Goal: Task Accomplishment & Management: Complete application form

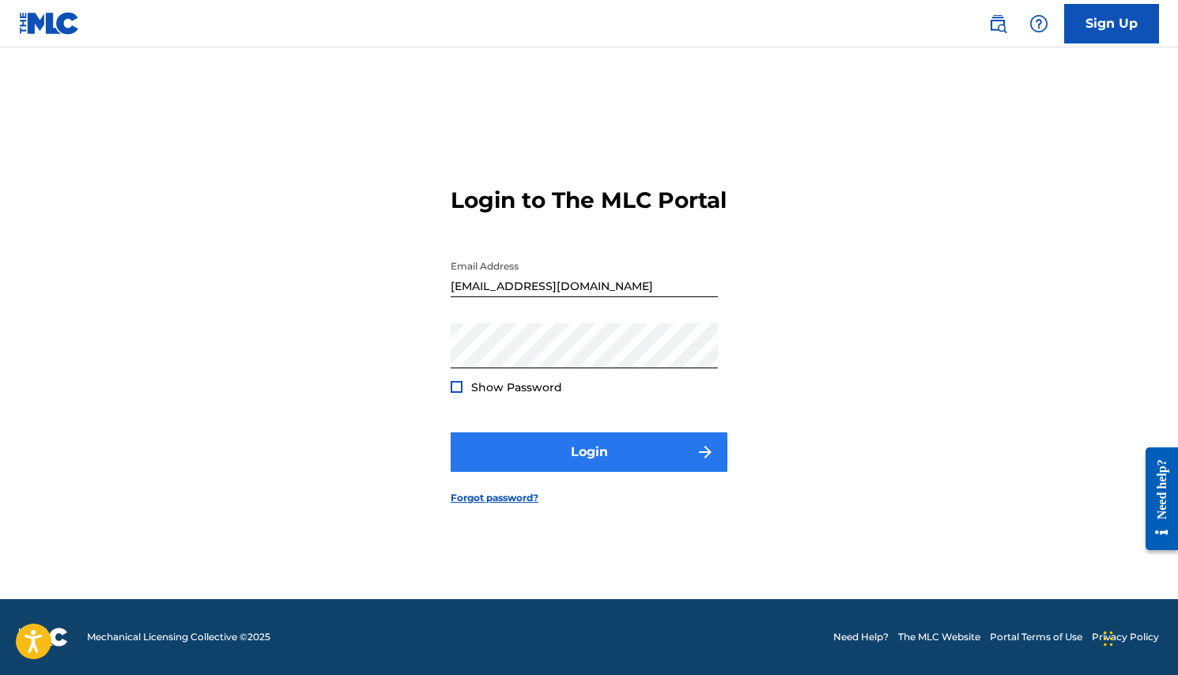
click at [553, 461] on button "Login" at bounding box center [588, 452] width 277 height 40
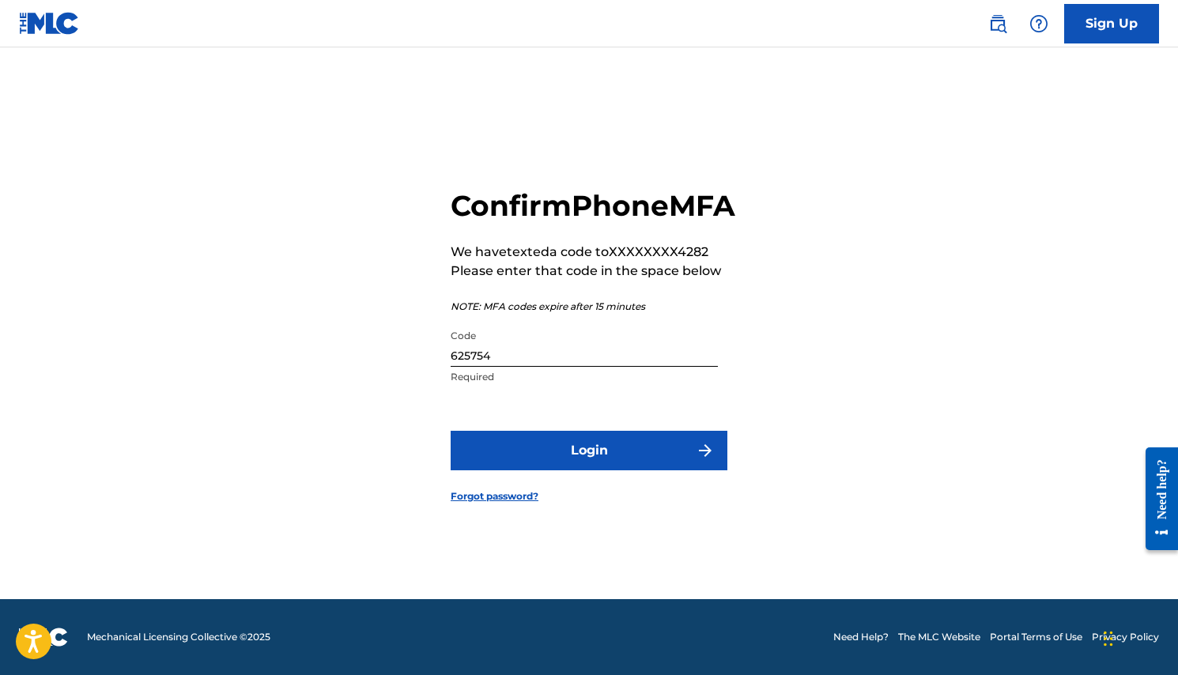
click at [509, 367] on input "625754" at bounding box center [583, 344] width 267 height 45
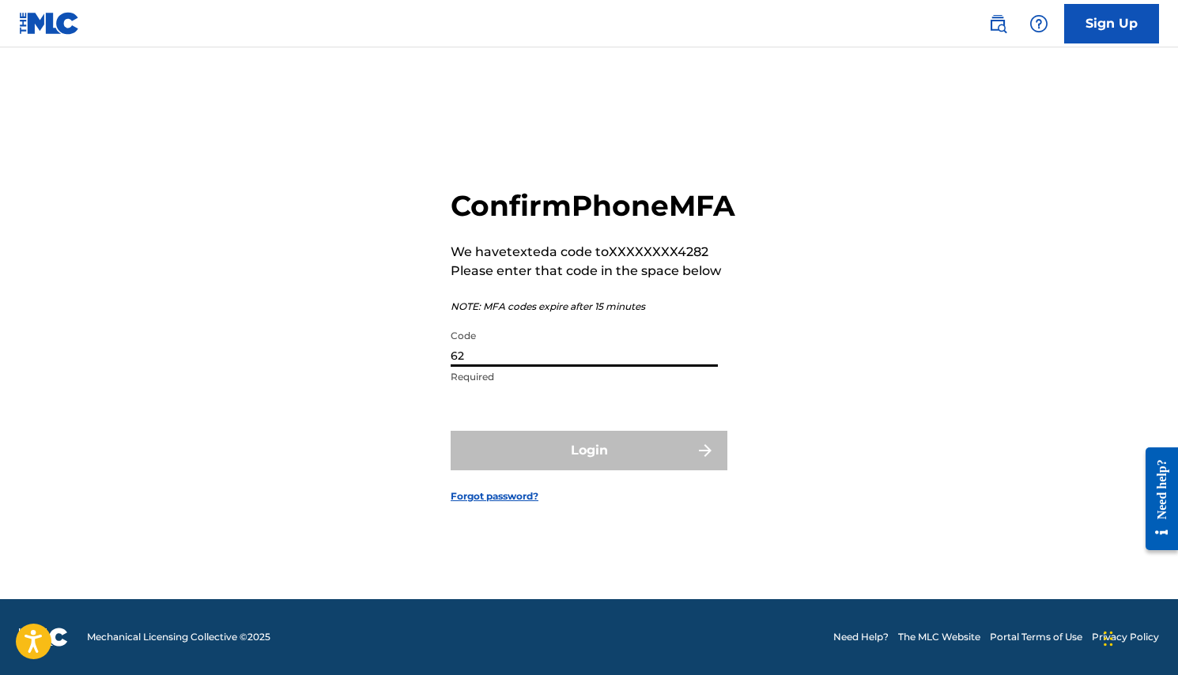
type input "6"
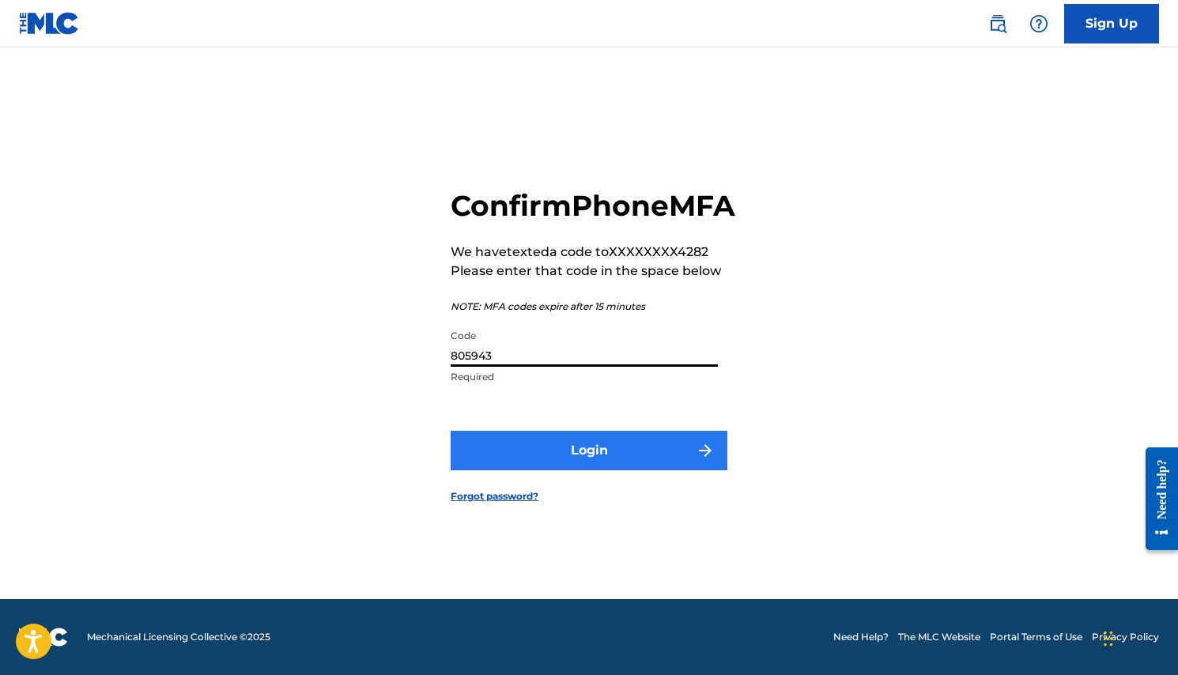
type input "805943"
click at [565, 464] on button "Login" at bounding box center [588, 451] width 277 height 40
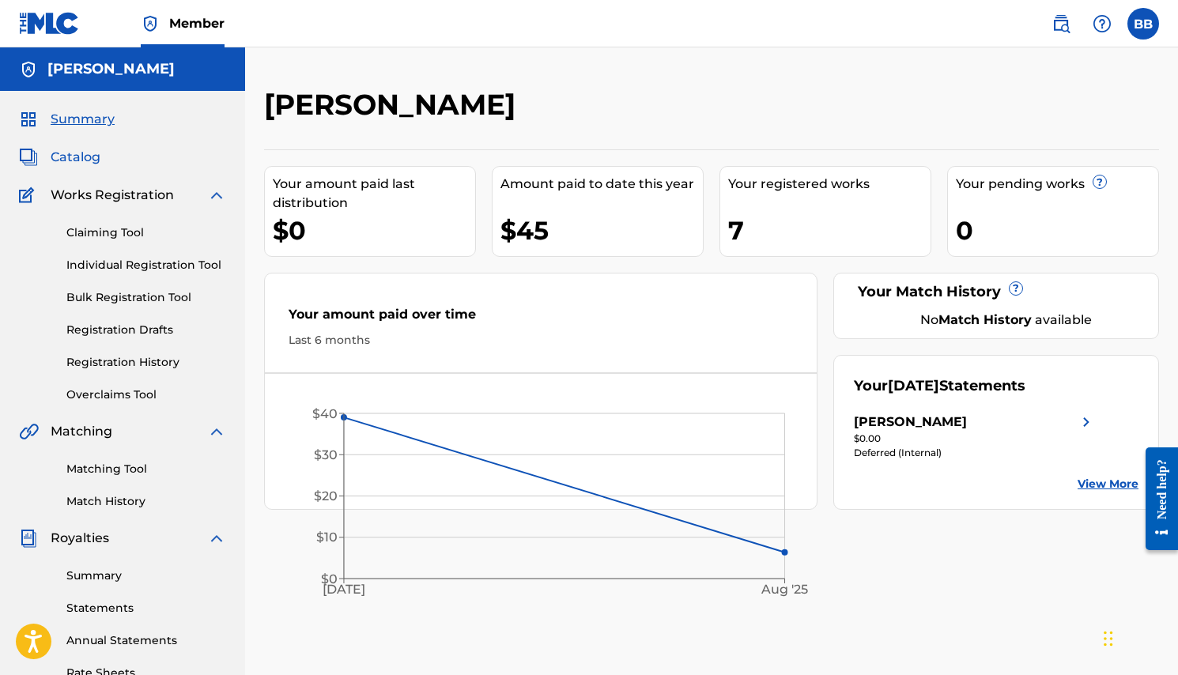
click at [68, 158] on span "Catalog" at bounding box center [76, 157] width 50 height 19
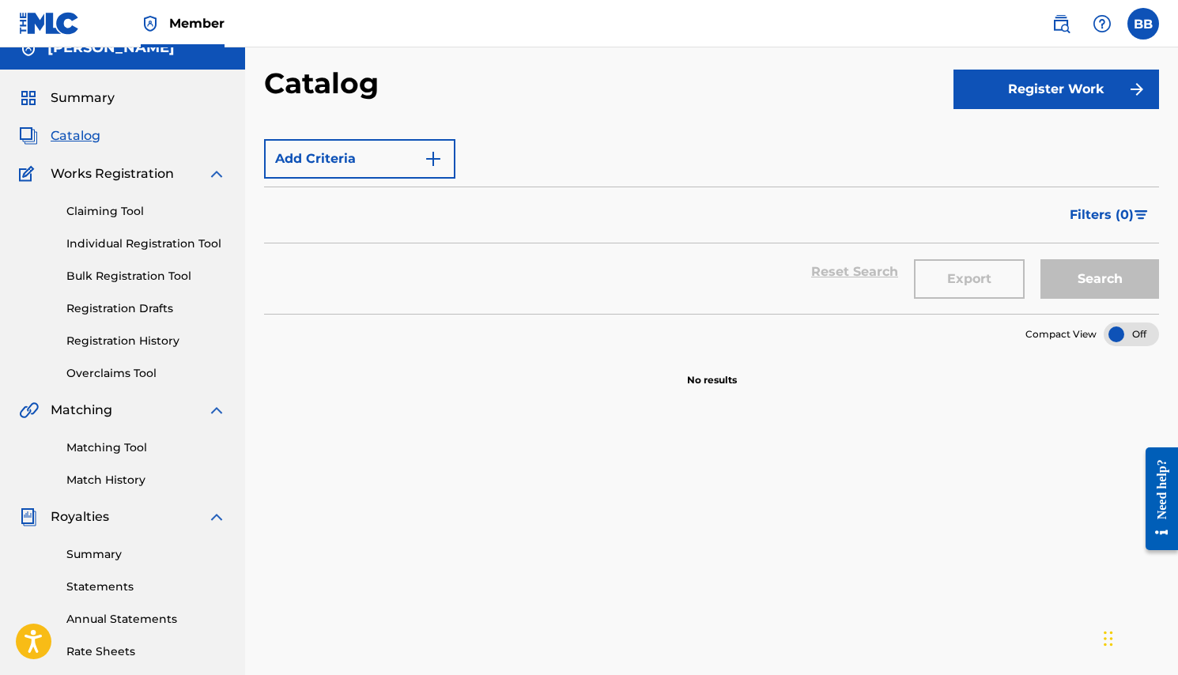
scroll to position [22, 0]
click at [44, 99] on link "Summary" at bounding box center [67, 97] width 96 height 19
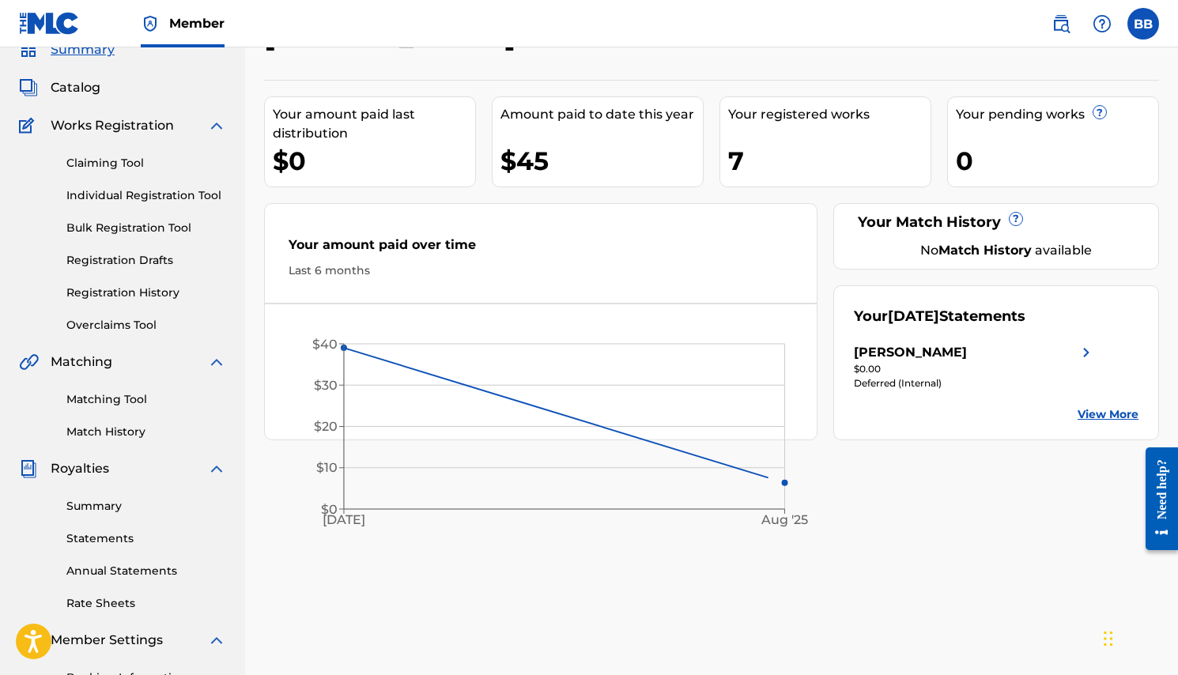
scroll to position [90, 0]
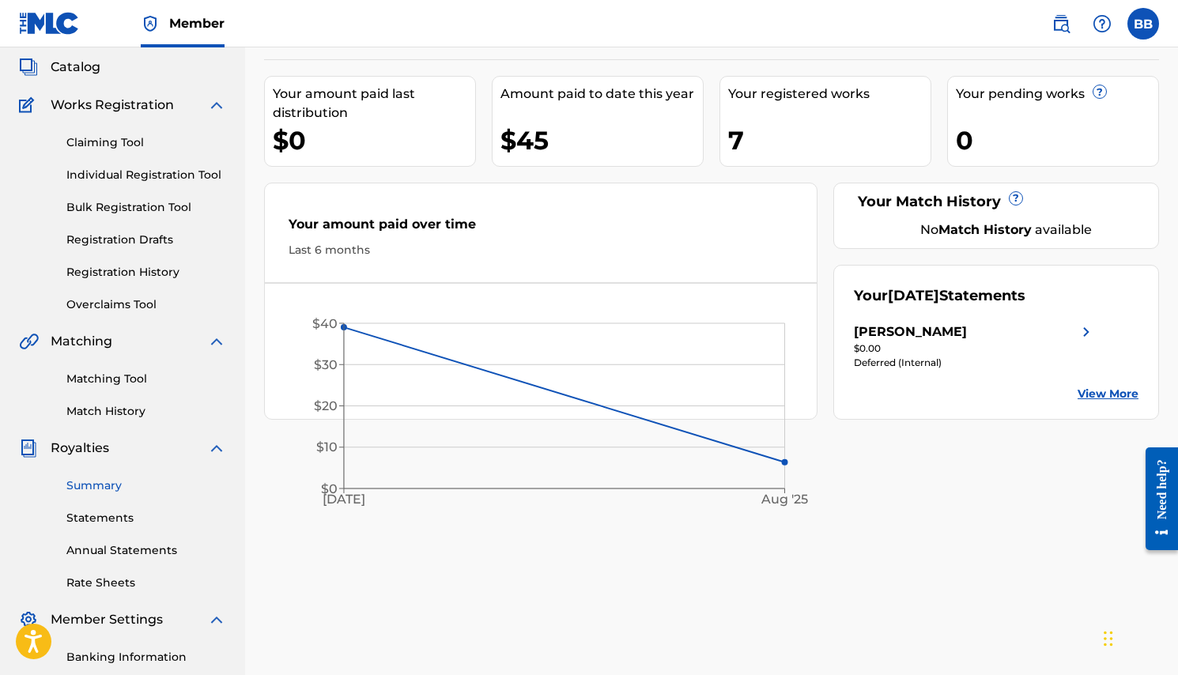
click at [90, 492] on link "Summary" at bounding box center [146, 485] width 160 height 17
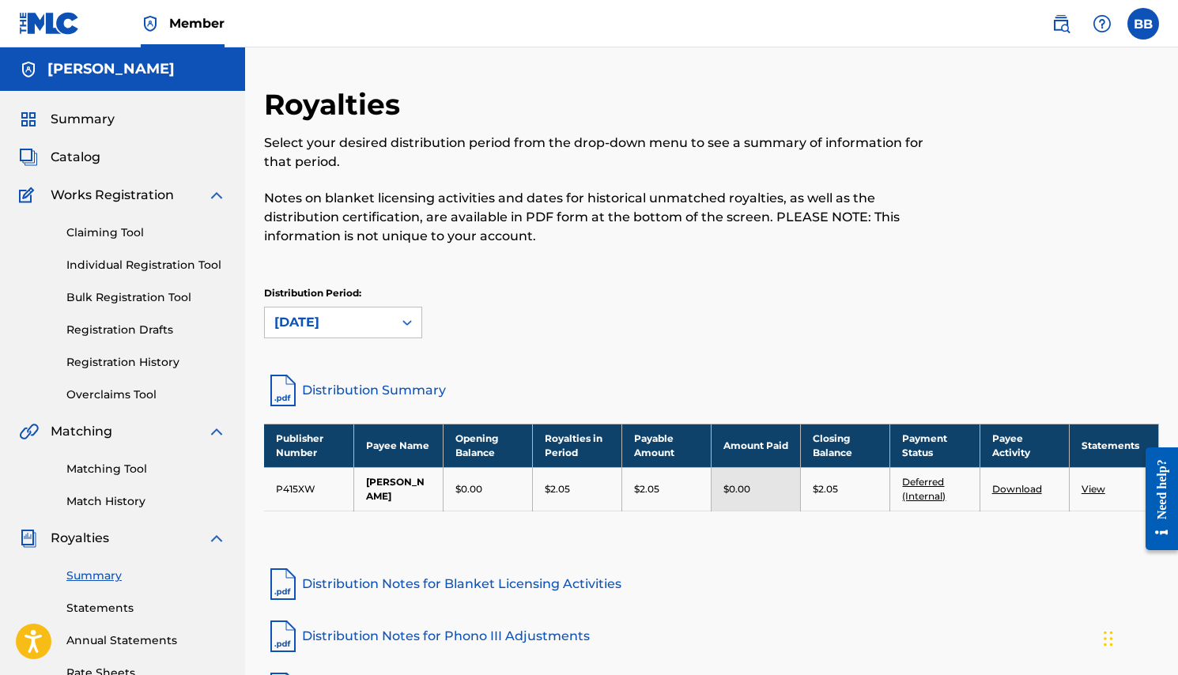
click at [91, 189] on span "Works Registration" at bounding box center [112, 195] width 123 height 19
click at [76, 121] on span "Summary" at bounding box center [83, 119] width 64 height 19
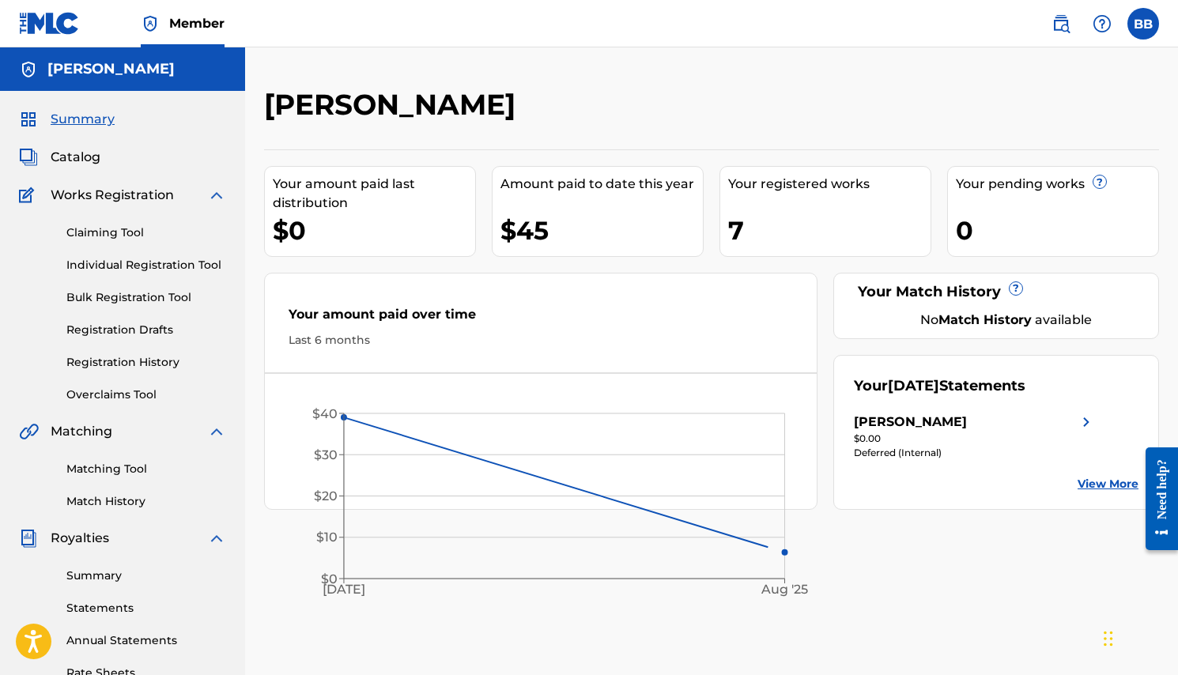
click at [80, 81] on div "[PERSON_NAME]" at bounding box center [122, 68] width 245 height 43
click at [62, 164] on span "Catalog" at bounding box center [76, 157] width 50 height 19
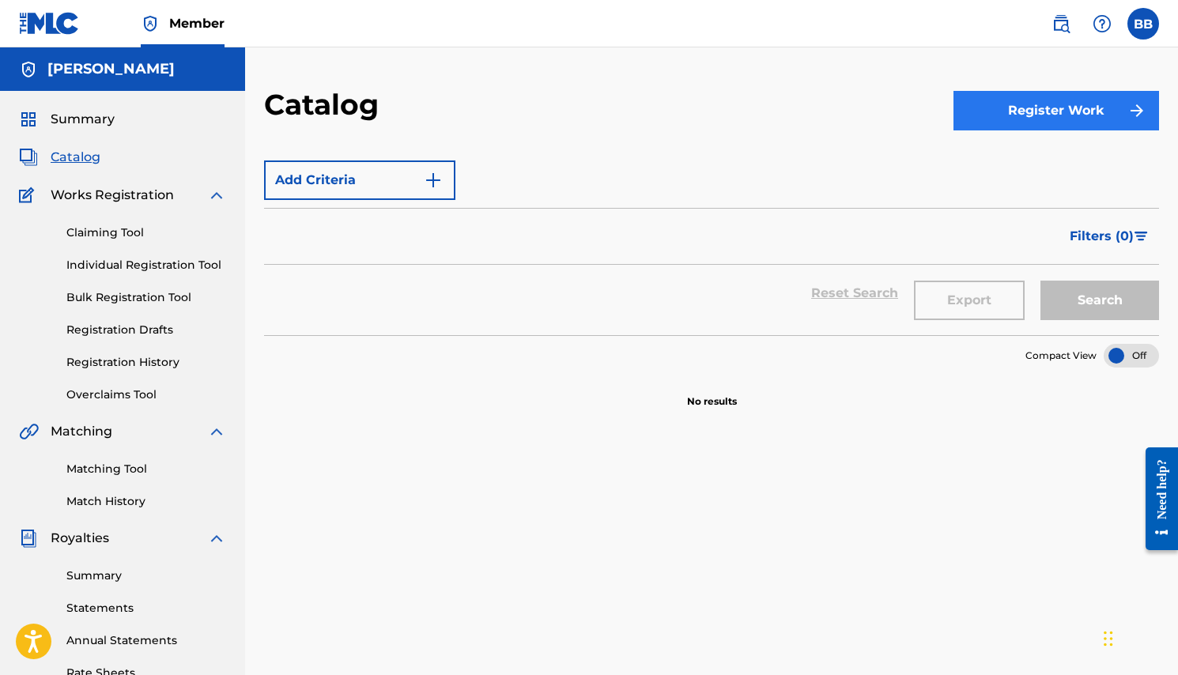
click at [1019, 117] on button "Register Work" at bounding box center [1055, 111] width 205 height 40
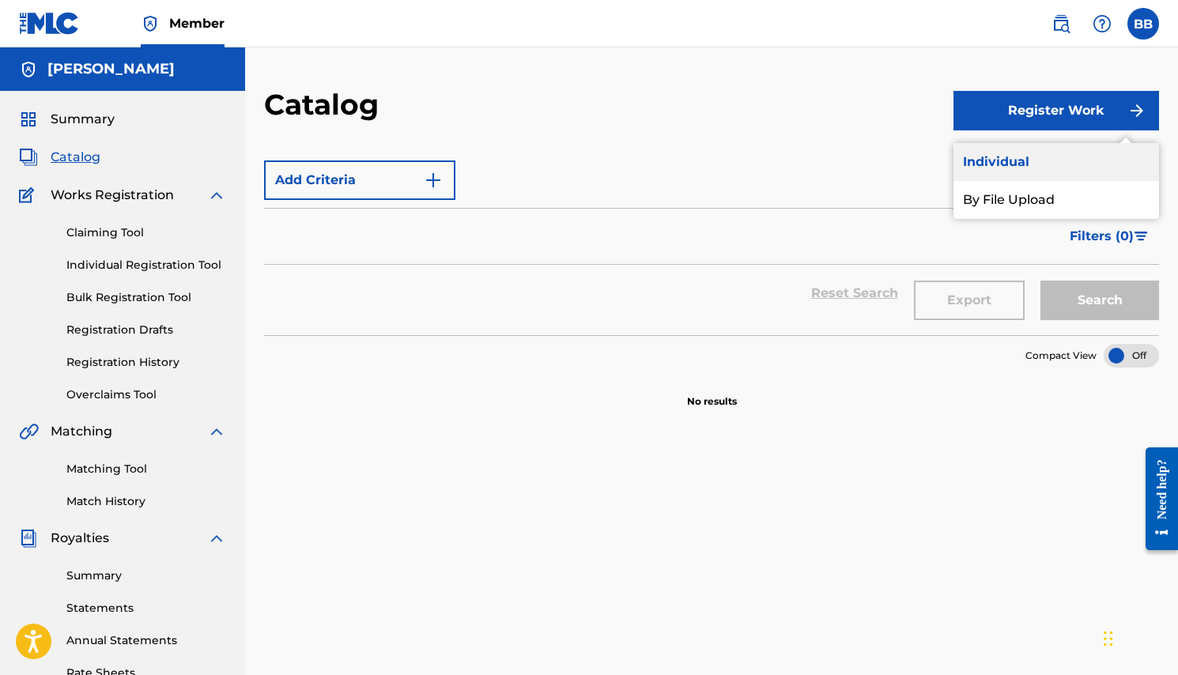
click at [1008, 170] on link "Individual" at bounding box center [1055, 162] width 205 height 38
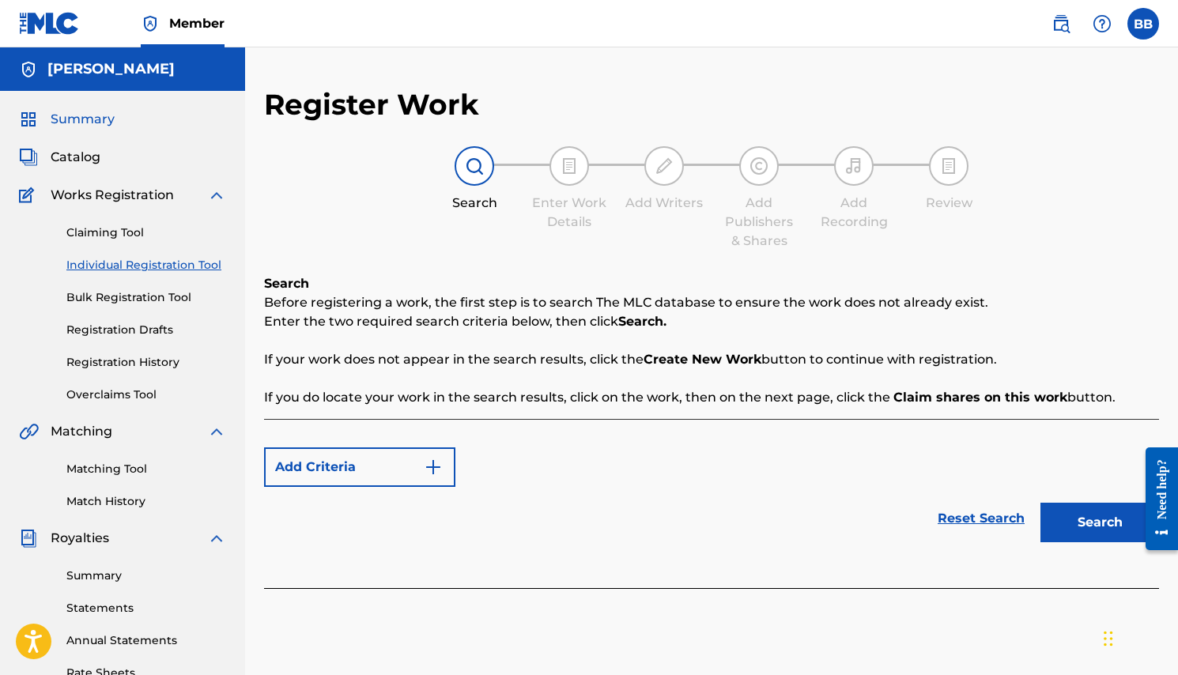
click at [52, 120] on span "Summary" at bounding box center [83, 119] width 64 height 19
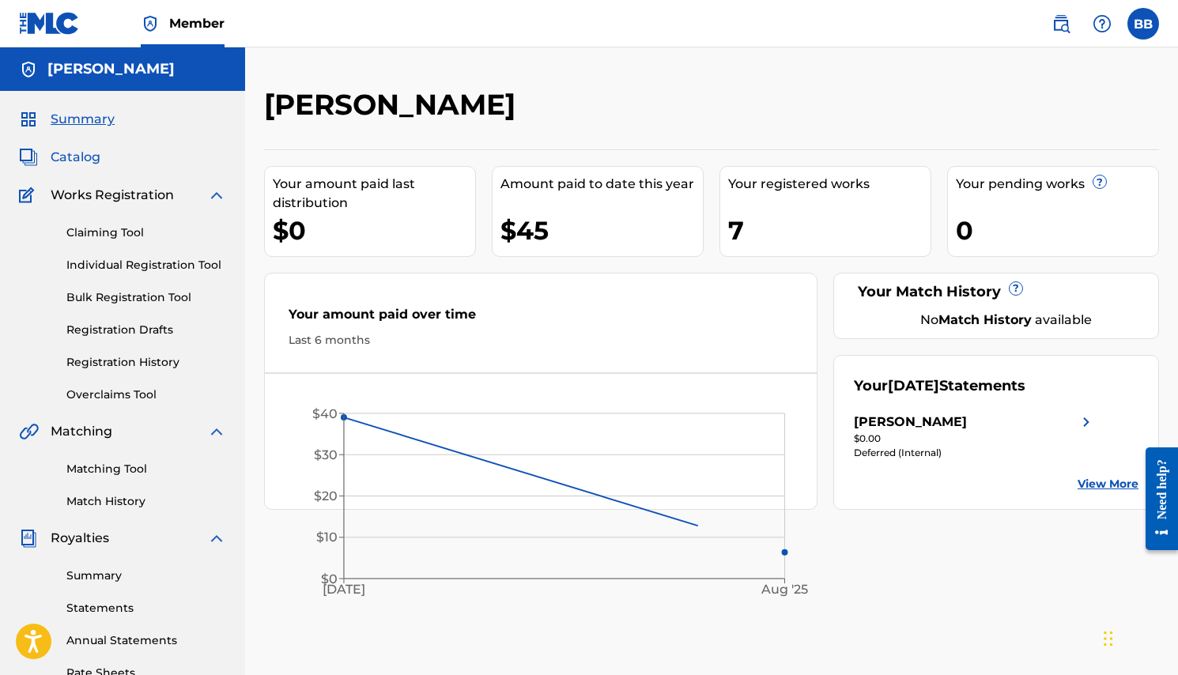
click at [62, 164] on span "Catalog" at bounding box center [76, 157] width 50 height 19
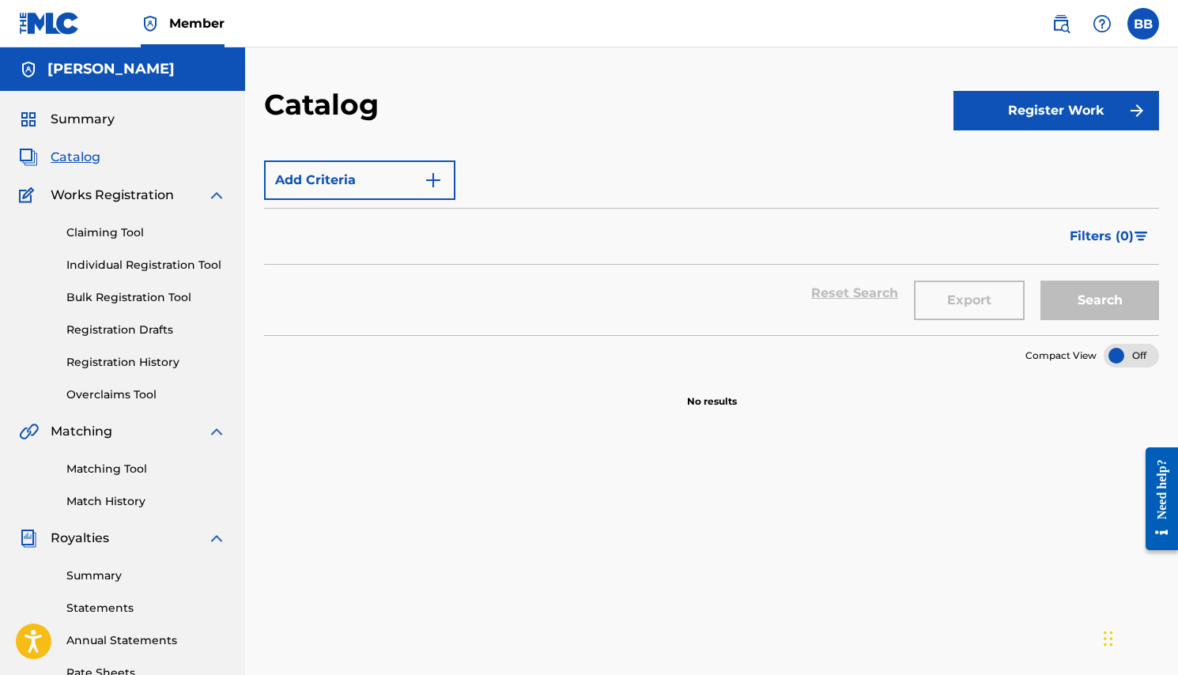
click at [79, 201] on span "Works Registration" at bounding box center [112, 195] width 123 height 19
click at [96, 238] on link "Claiming Tool" at bounding box center [146, 232] width 160 height 17
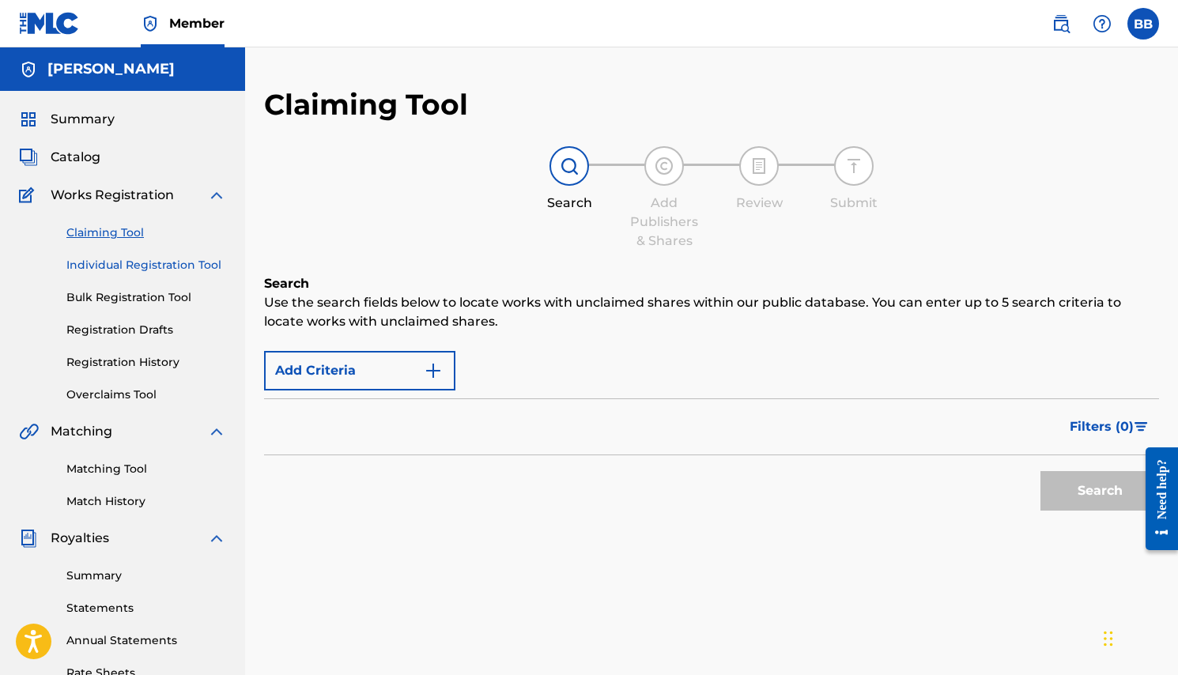
click at [100, 257] on link "Individual Registration Tool" at bounding box center [146, 265] width 160 height 17
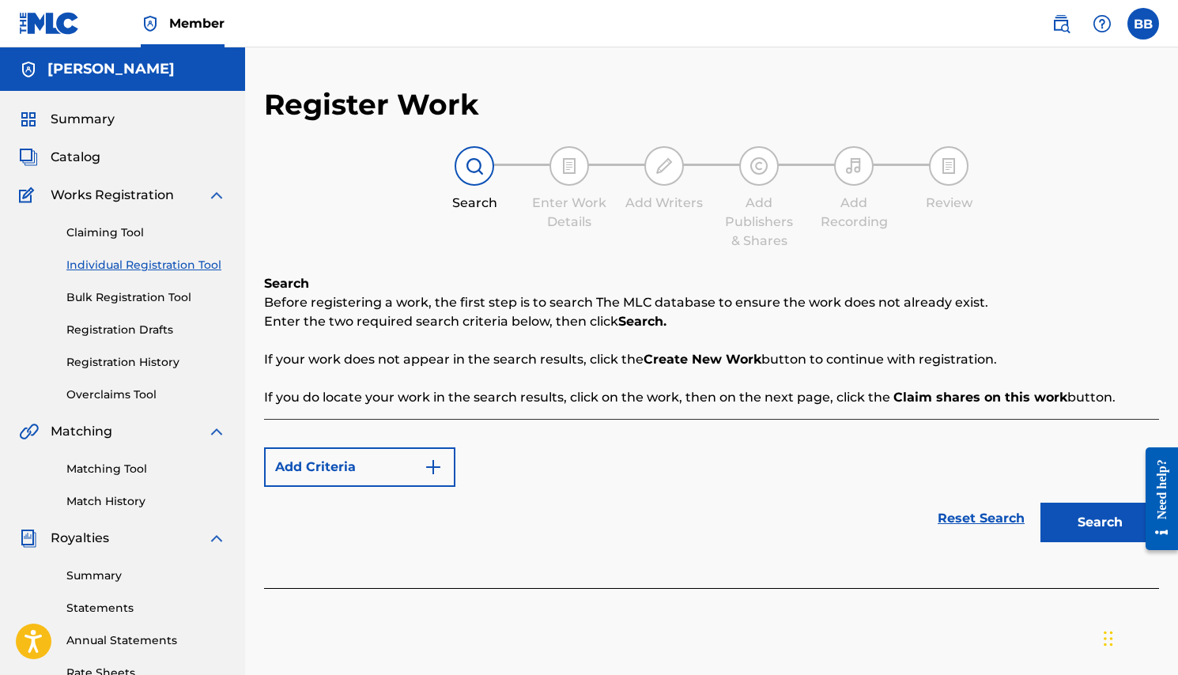
click at [42, 25] on img at bounding box center [49, 23] width 61 height 23
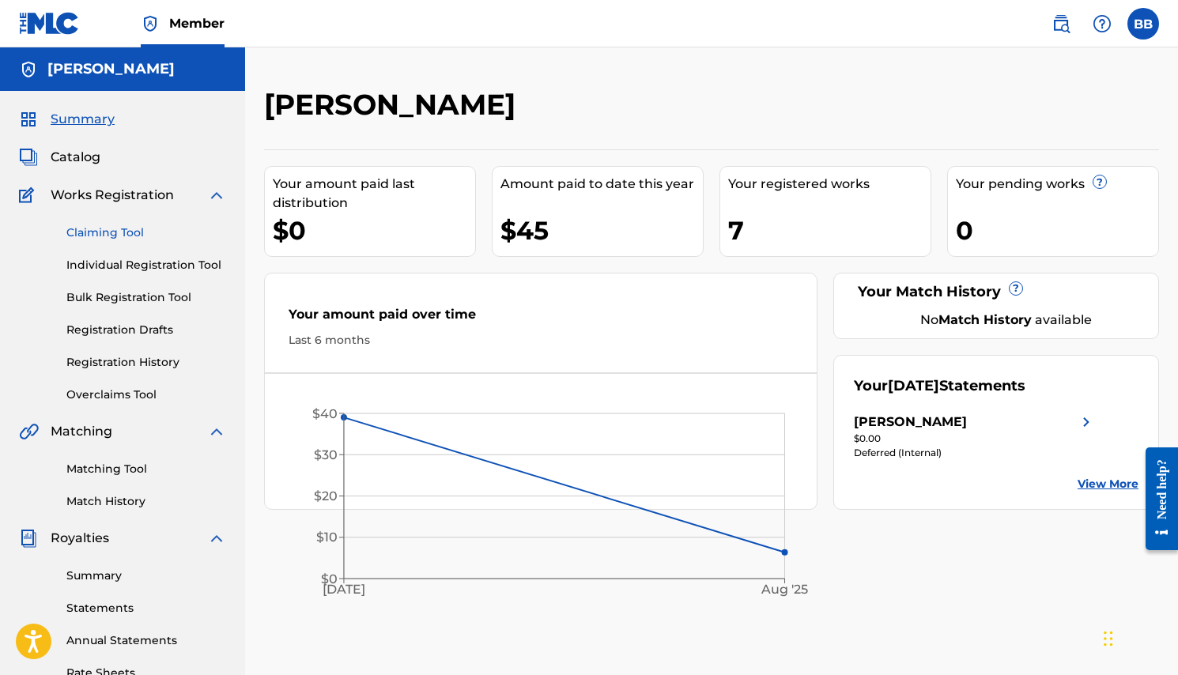
click at [108, 234] on link "Claiming Tool" at bounding box center [146, 232] width 160 height 17
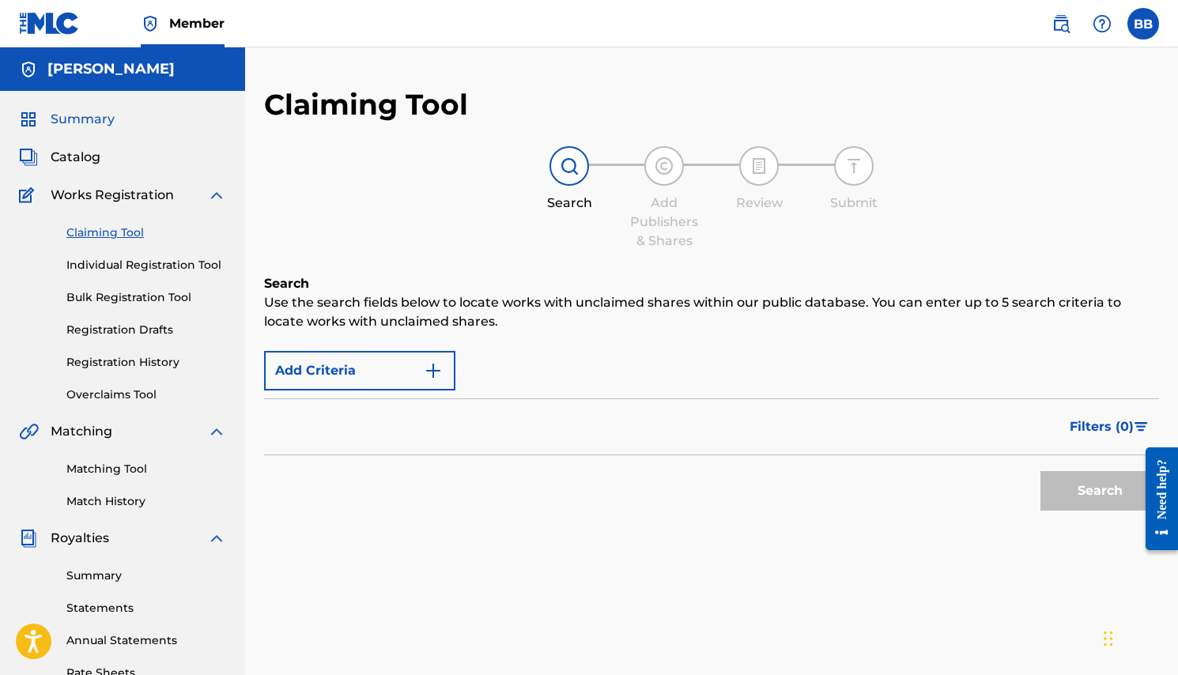
click at [63, 115] on span "Summary" at bounding box center [83, 119] width 64 height 19
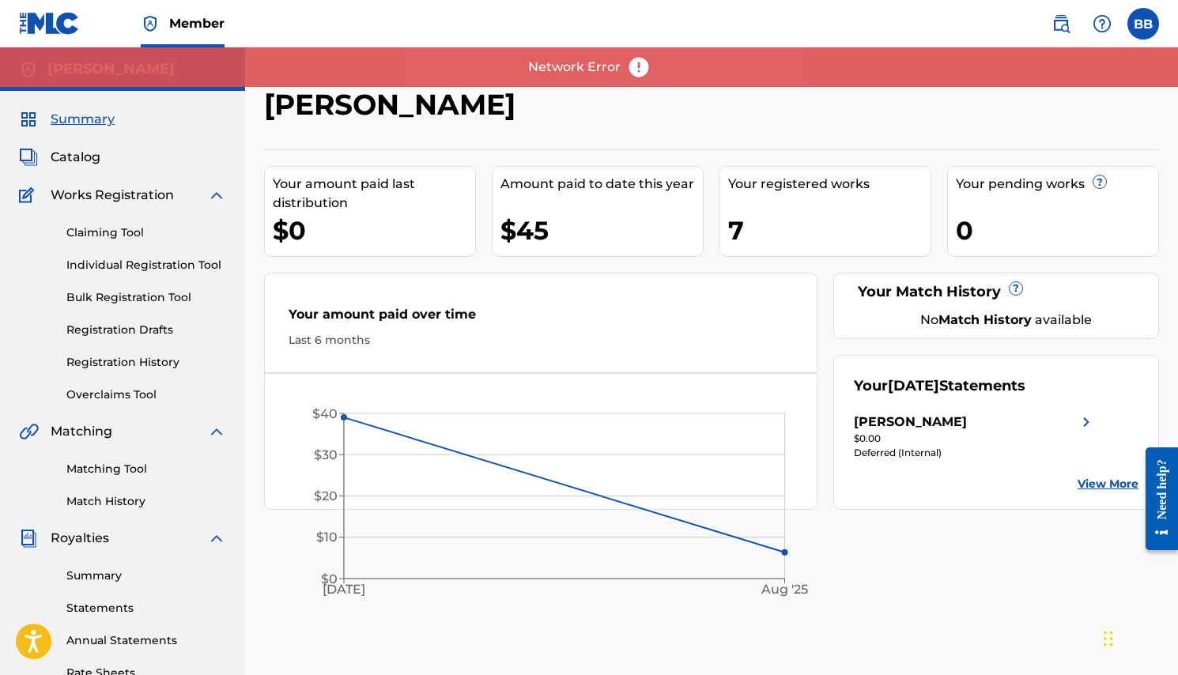
click at [55, 27] on img at bounding box center [49, 23] width 61 height 23
